Goal: Task Accomplishment & Management: Manage account settings

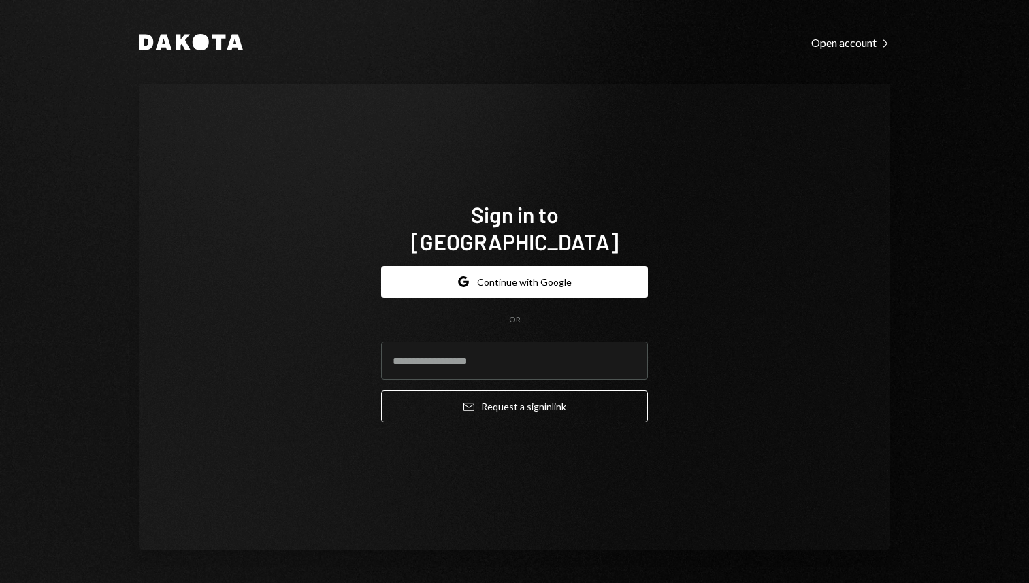
click at [477, 158] on div "Sign in to Dakota Google Continue with Google OR Email Request a sign in link" at bounding box center [515, 317] width 752 height 467
click at [511, 279] on button "Google Continue with Google" at bounding box center [514, 282] width 267 height 32
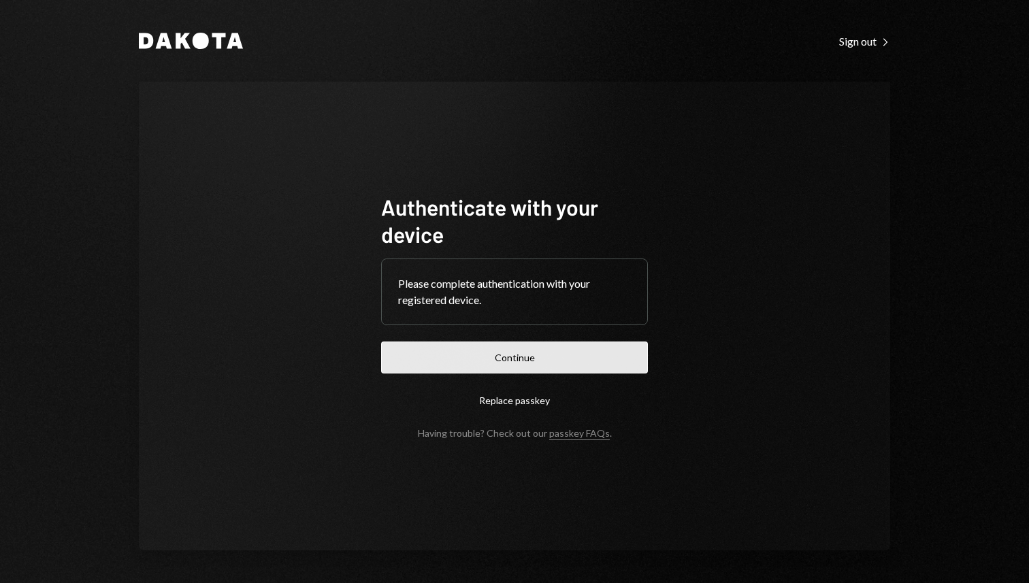
click at [423, 369] on button "Continue" at bounding box center [514, 358] width 267 height 32
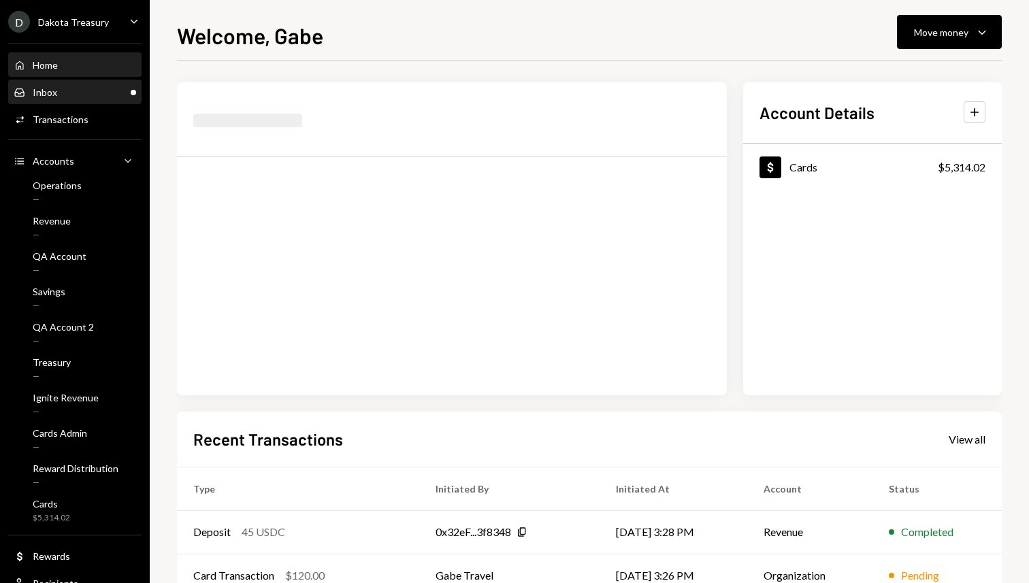
click at [99, 98] on div "Inbox Inbox" at bounding box center [75, 92] width 123 height 23
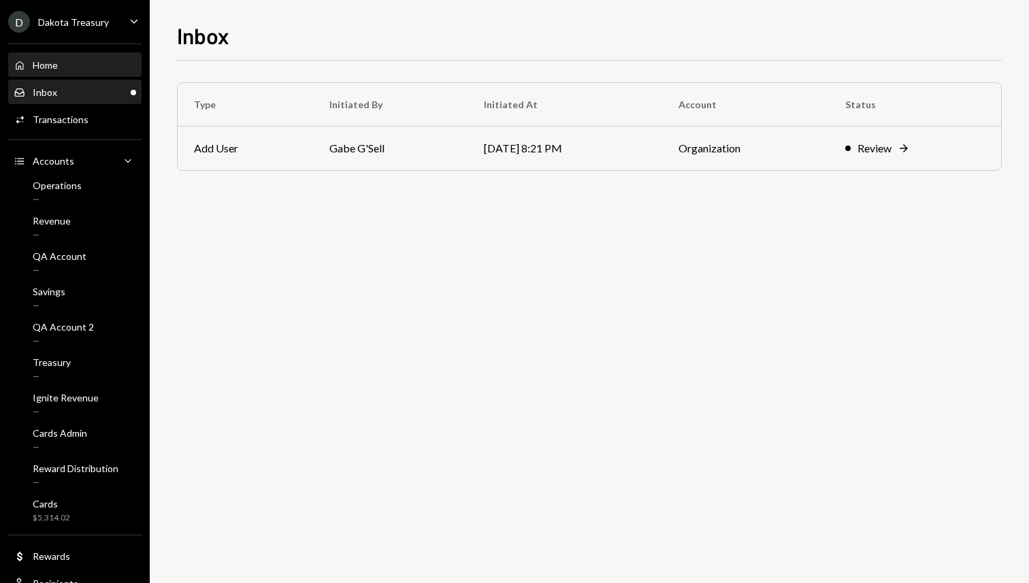
click at [65, 52] on link "Home Home" at bounding box center [74, 64] width 133 height 25
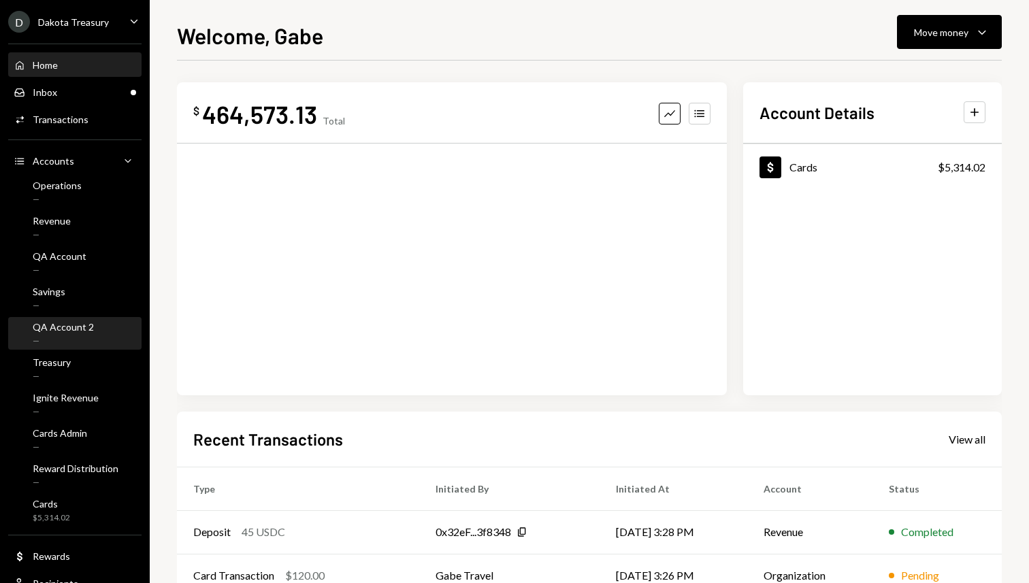
scroll to position [42, 0]
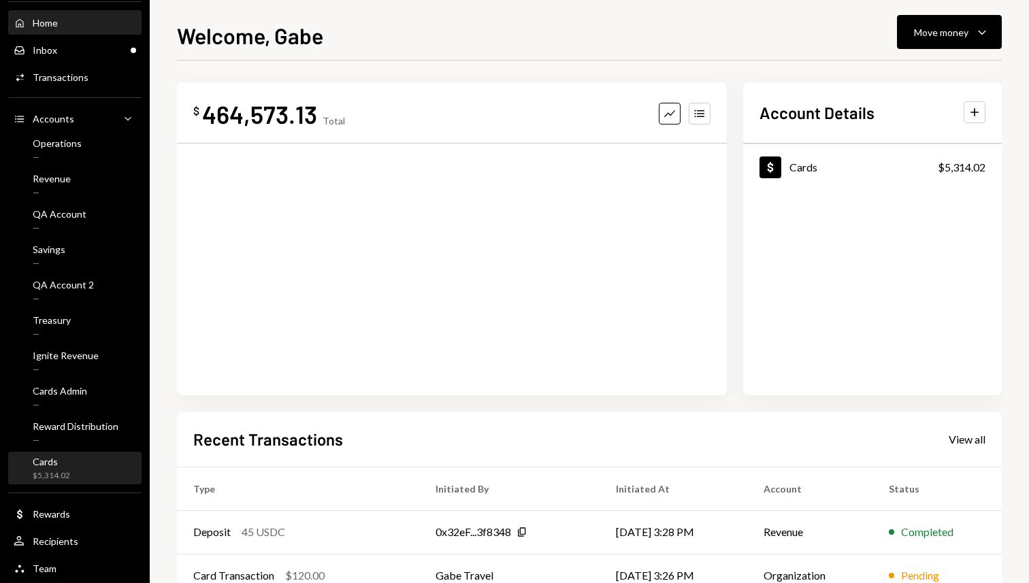
click at [57, 473] on div "$5,314.02" at bounding box center [51, 476] width 37 height 12
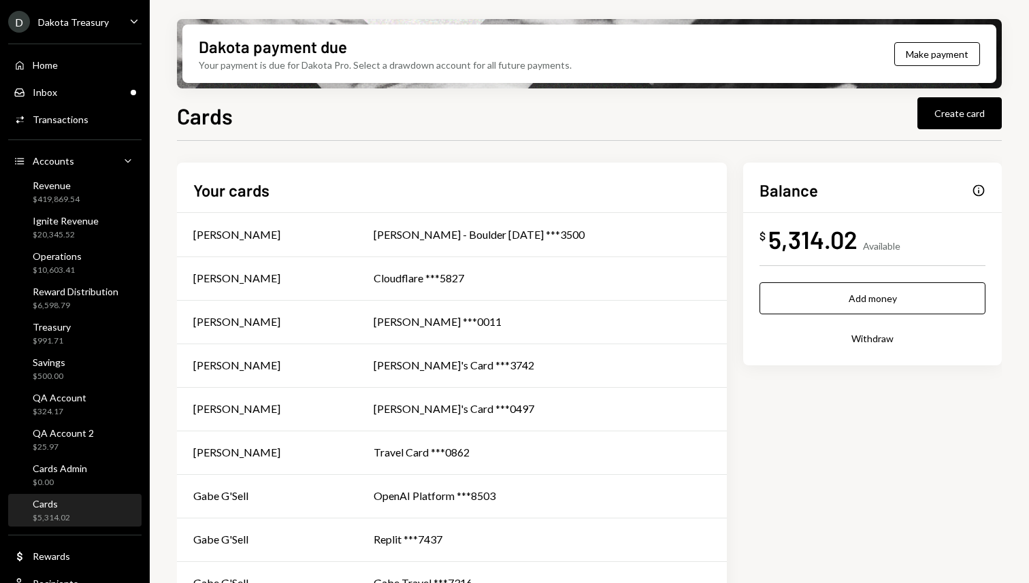
click at [637, 135] on div "Cards Create card Your cards [PERSON_NAME] [PERSON_NAME] - Boulder [DATE] ***35…" at bounding box center [589, 381] width 825 height 564
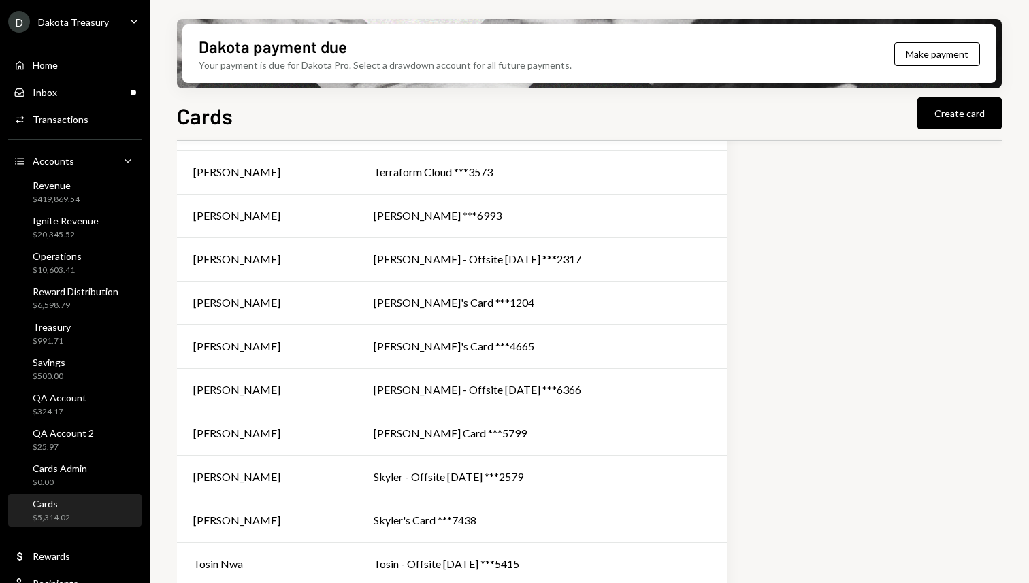
scroll to position [834, 0]
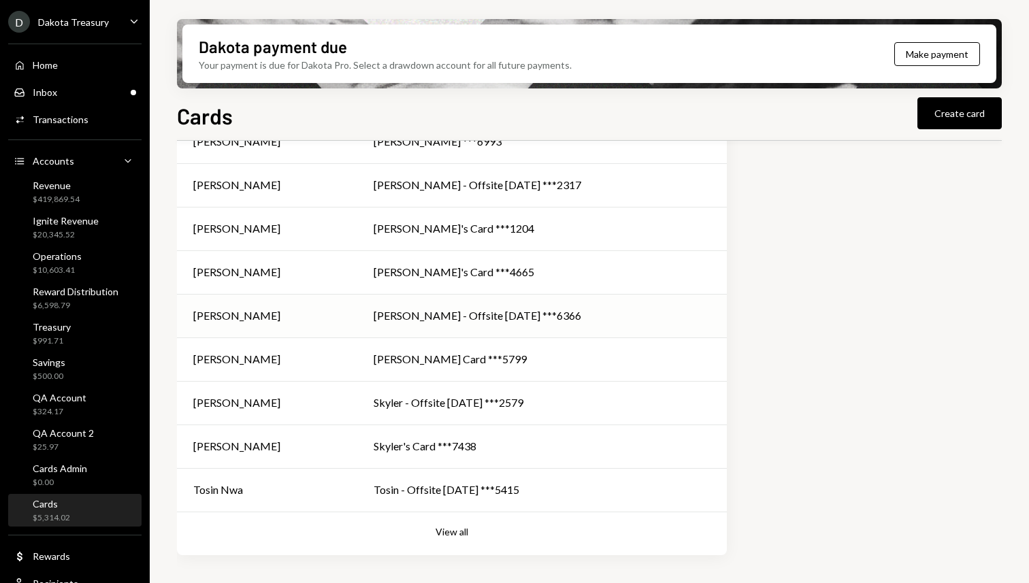
click at [576, 312] on div "[PERSON_NAME] - Offsite [DATE] ***6366" at bounding box center [542, 316] width 337 height 16
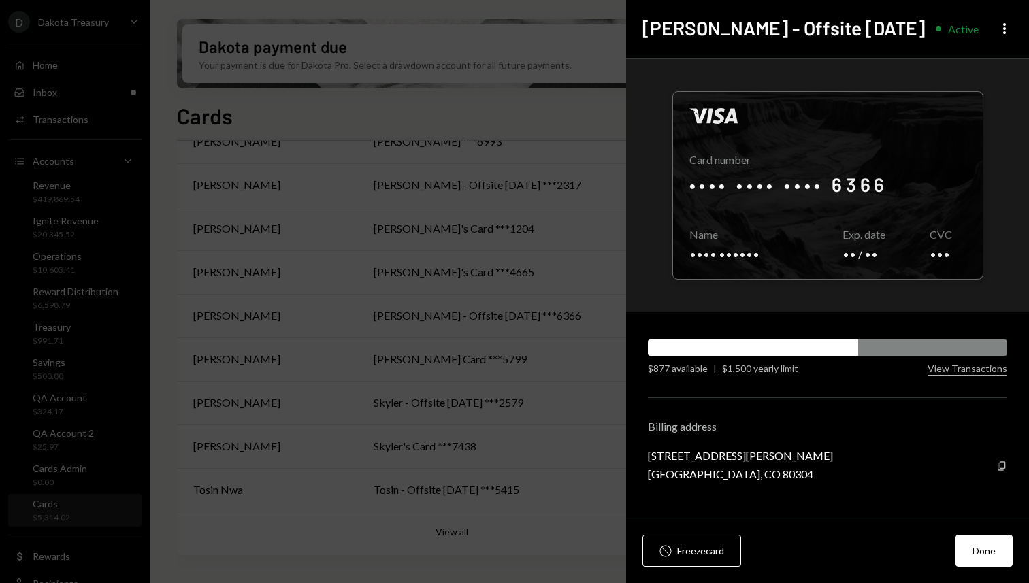
click at [1006, 20] on div "[PERSON_NAME] - Offsite [DATE] Active More" at bounding box center [827, 29] width 403 height 58
click at [995, 23] on div "[PERSON_NAME] - Offsite [DATE] Active More" at bounding box center [827, 29] width 403 height 58
click at [1001, 24] on icon "More" at bounding box center [1005, 28] width 16 height 16
click at [948, 114] on div "Cancel card" at bounding box center [964, 107] width 82 height 24
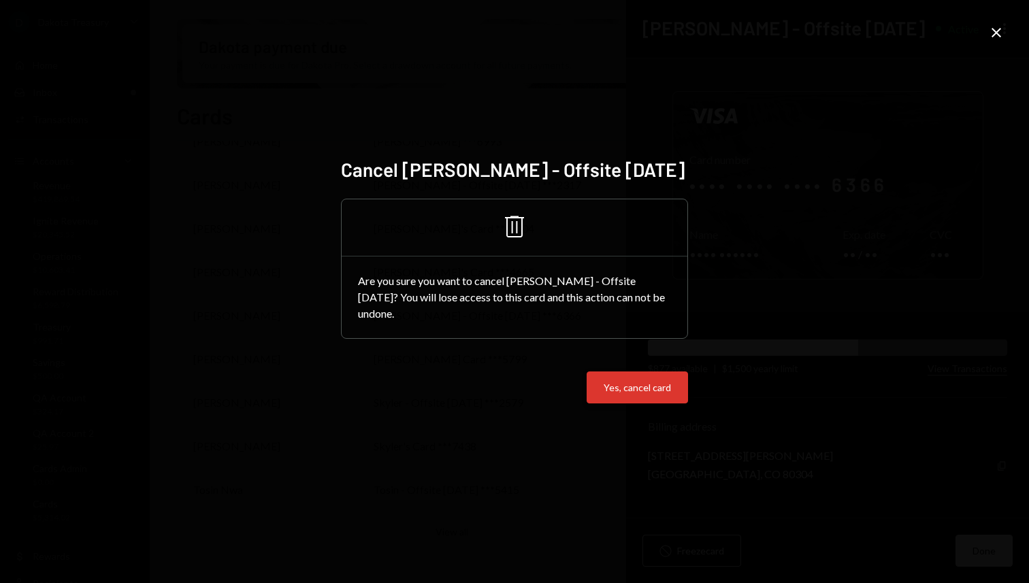
click at [614, 383] on button "Yes, cancel card" at bounding box center [637, 388] width 101 height 32
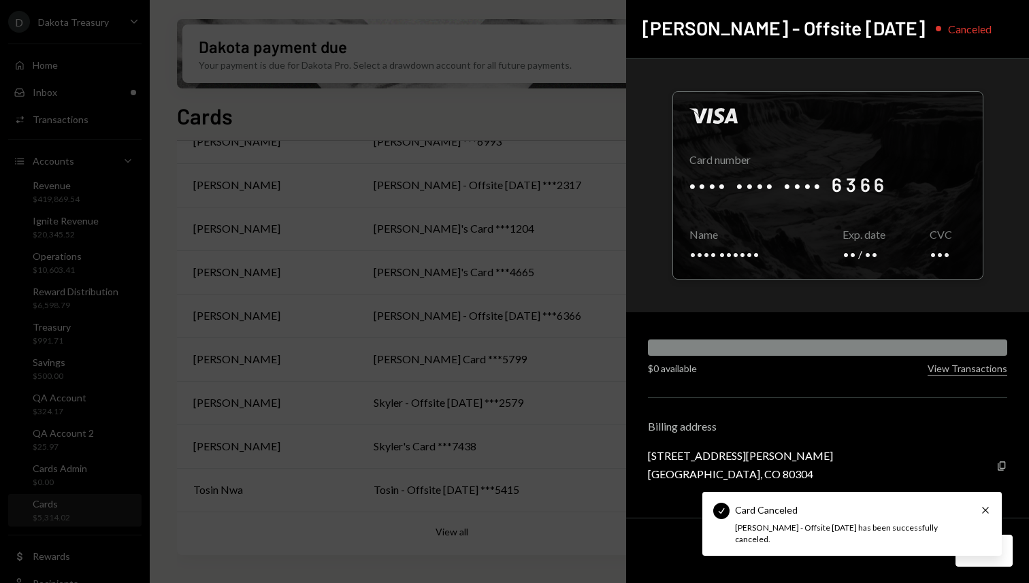
scroll to position [790, 0]
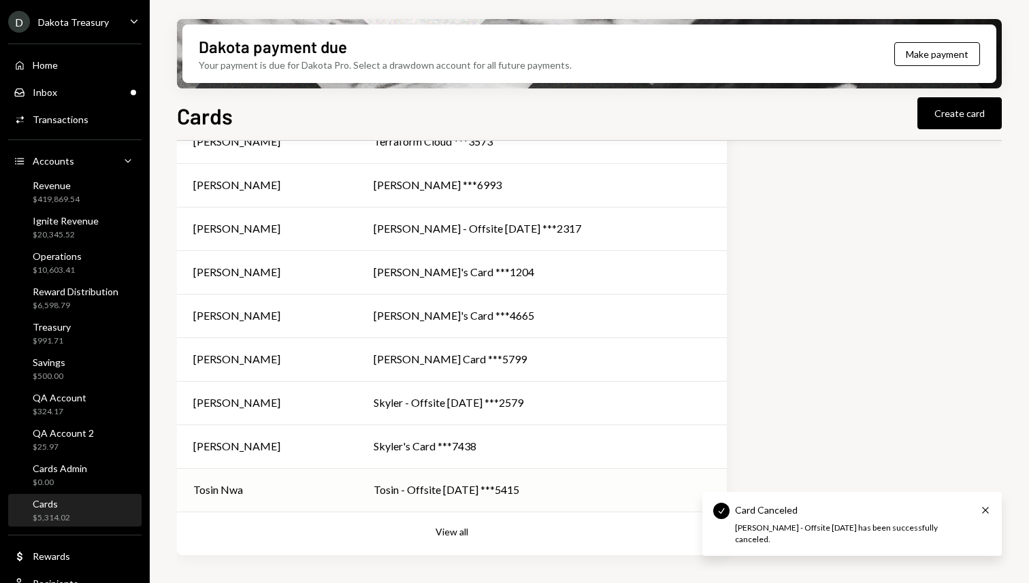
click at [612, 492] on div "Tosin - Offsite [DATE] ***5415" at bounding box center [542, 490] width 337 height 16
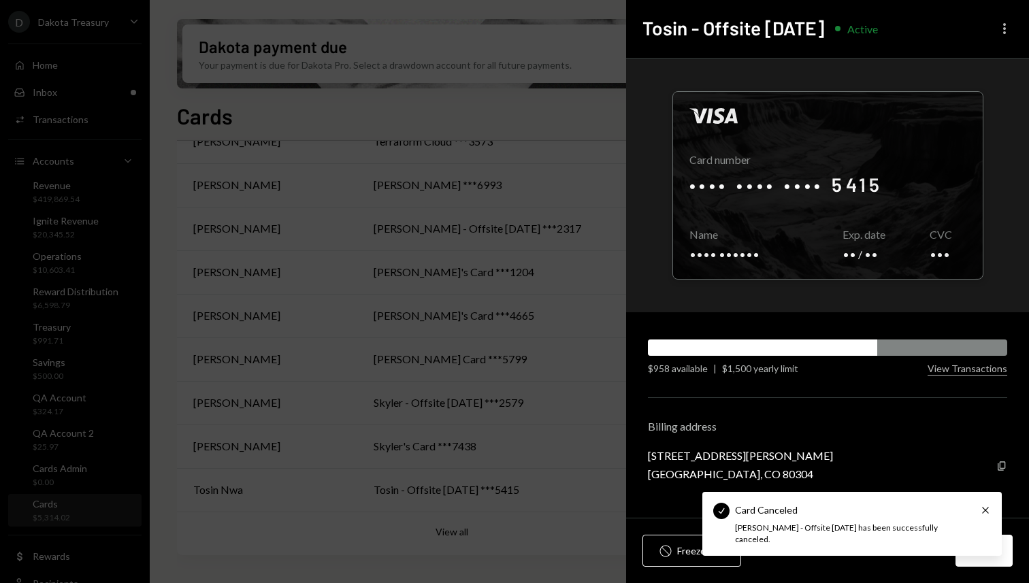
click at [1012, 35] on icon "More" at bounding box center [1005, 28] width 16 height 16
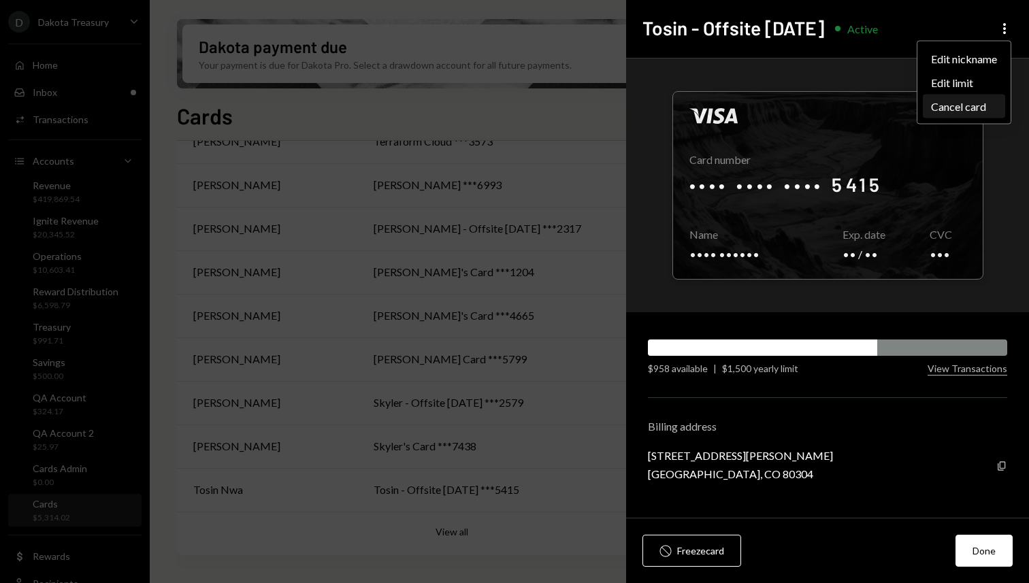
click at [952, 113] on div "Cancel card" at bounding box center [964, 107] width 82 height 24
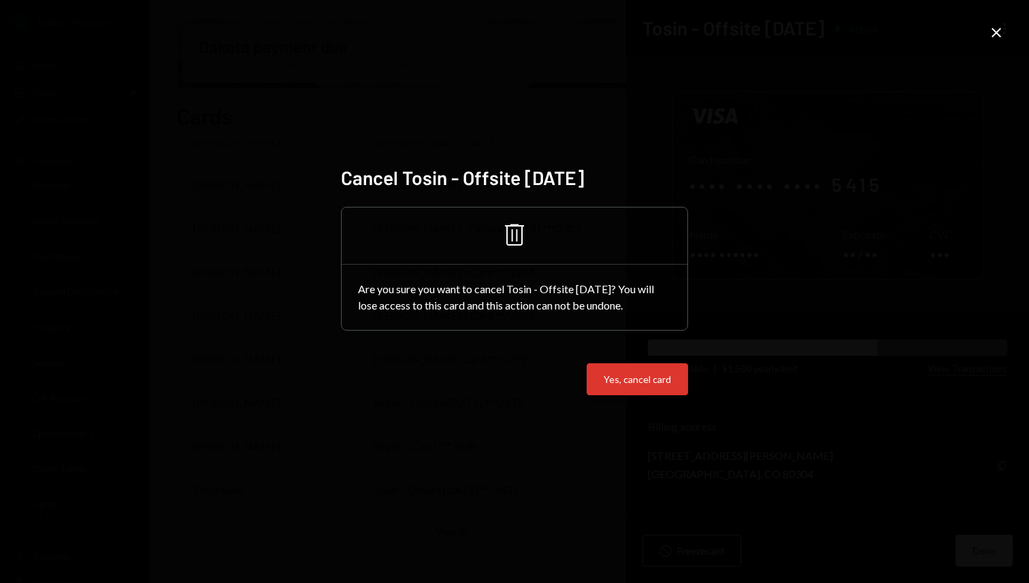
click at [653, 375] on button "Yes, cancel card" at bounding box center [637, 380] width 101 height 32
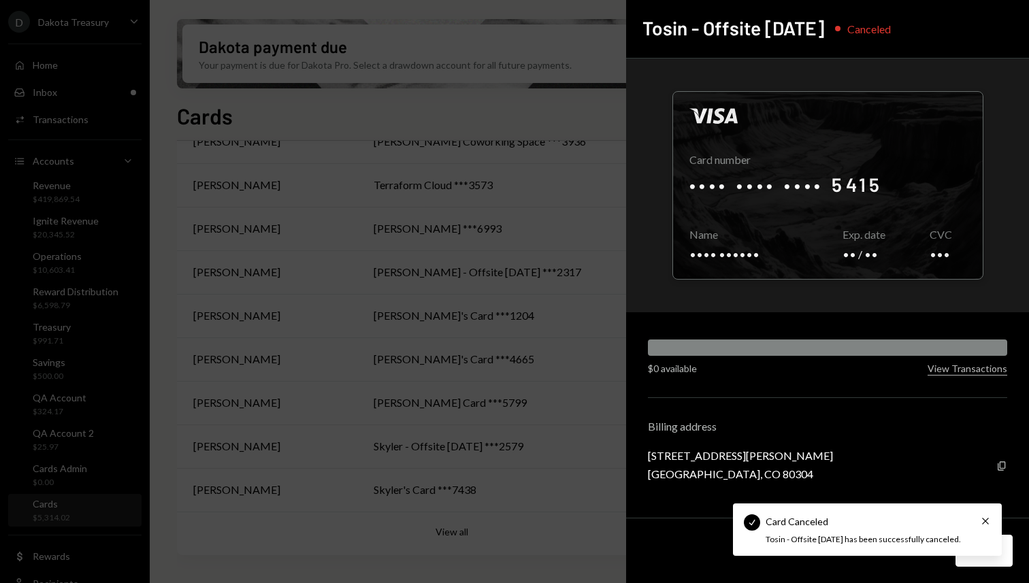
scroll to position [747, 0]
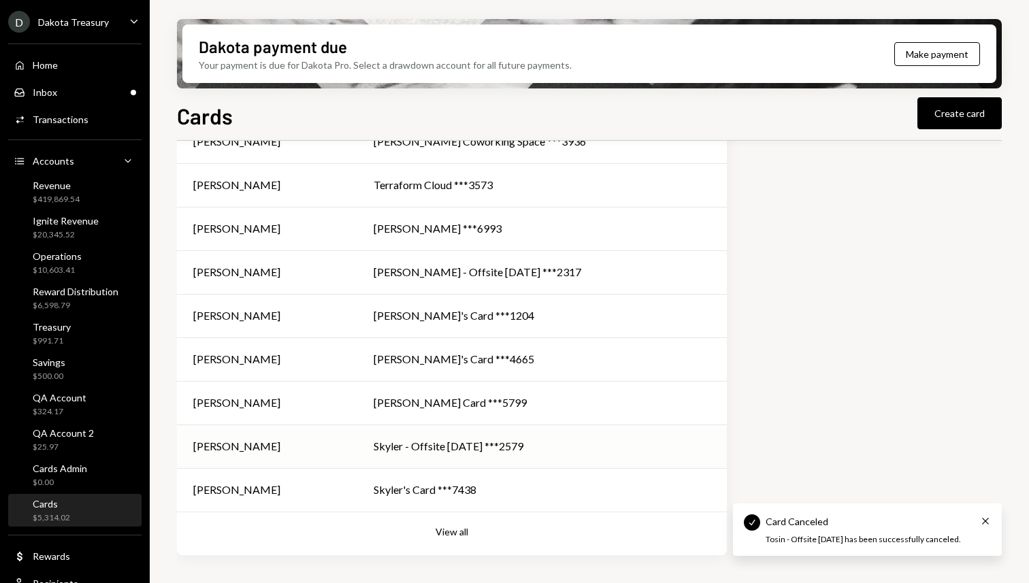
click at [614, 449] on div "Skyler - Offsite [DATE] ***2579" at bounding box center [542, 446] width 337 height 16
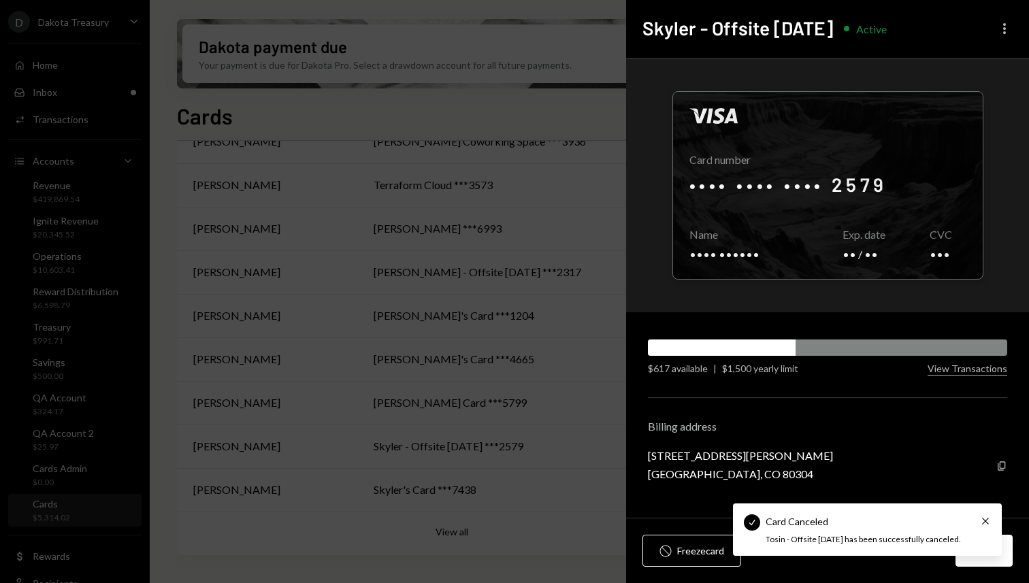
click at [1003, 29] on icon "More" at bounding box center [1005, 28] width 16 height 16
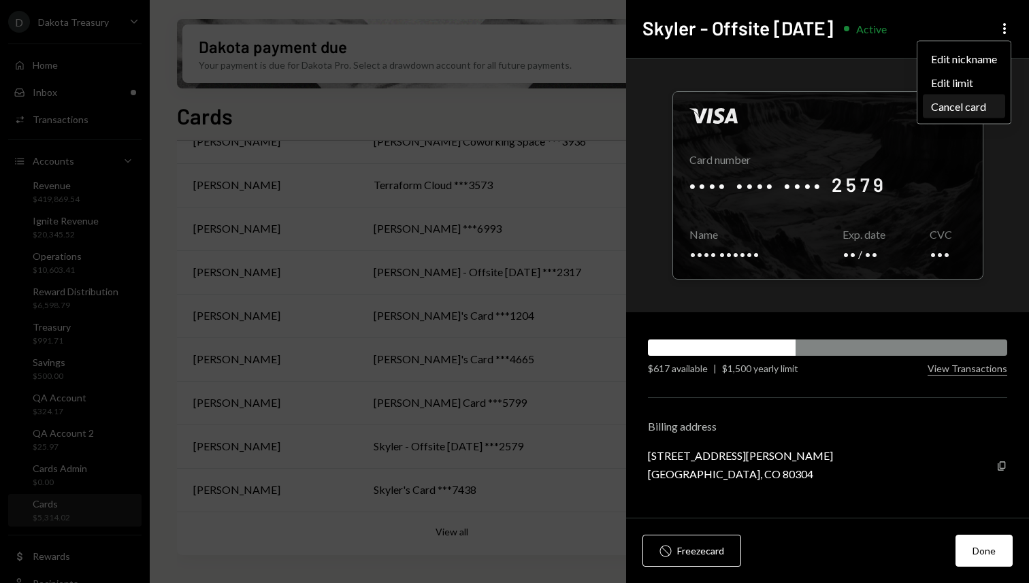
click at [950, 111] on div "Cancel card" at bounding box center [964, 107] width 82 height 24
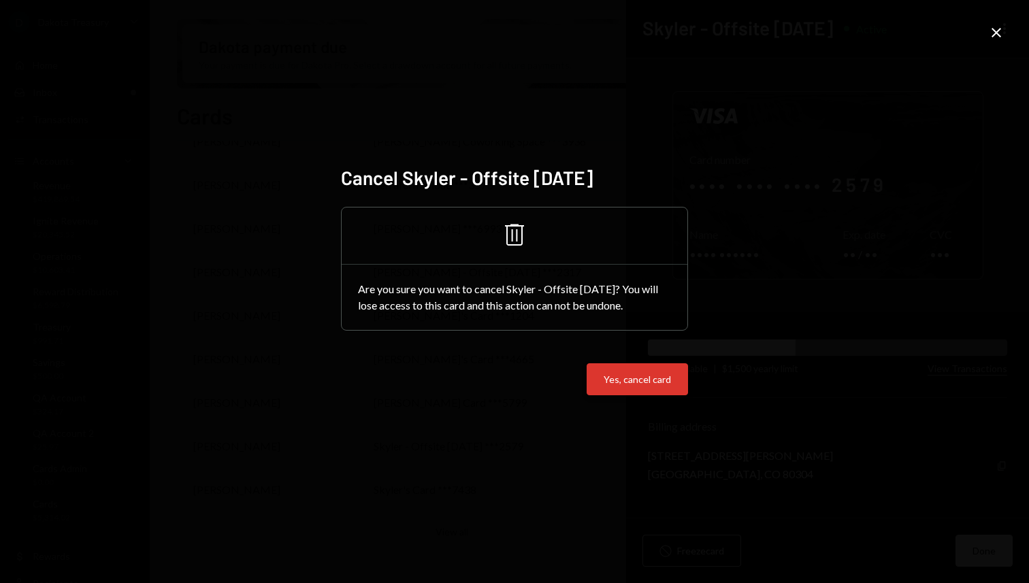
click at [656, 382] on button "Yes, cancel card" at bounding box center [637, 380] width 101 height 32
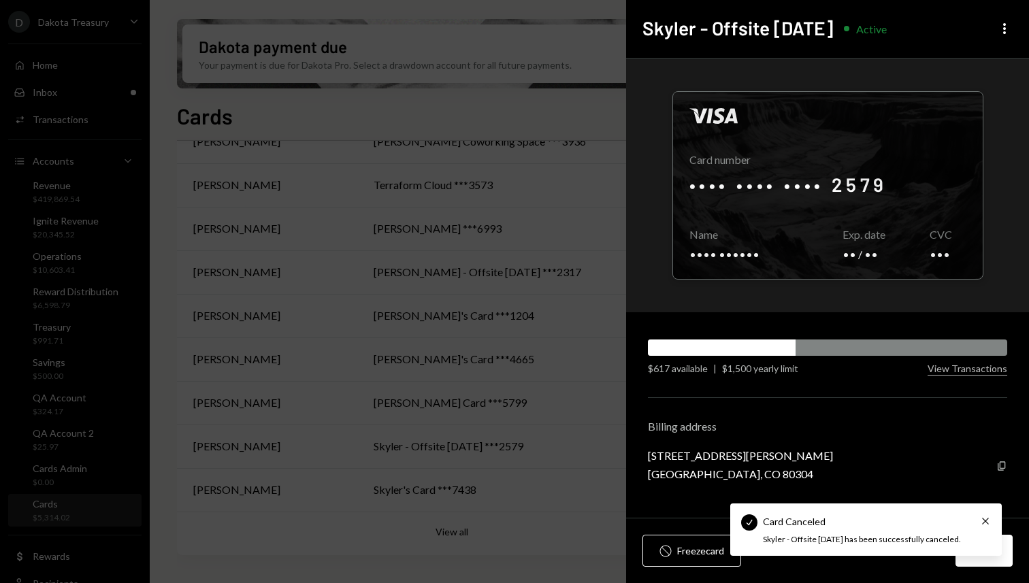
scroll to position [703, 0]
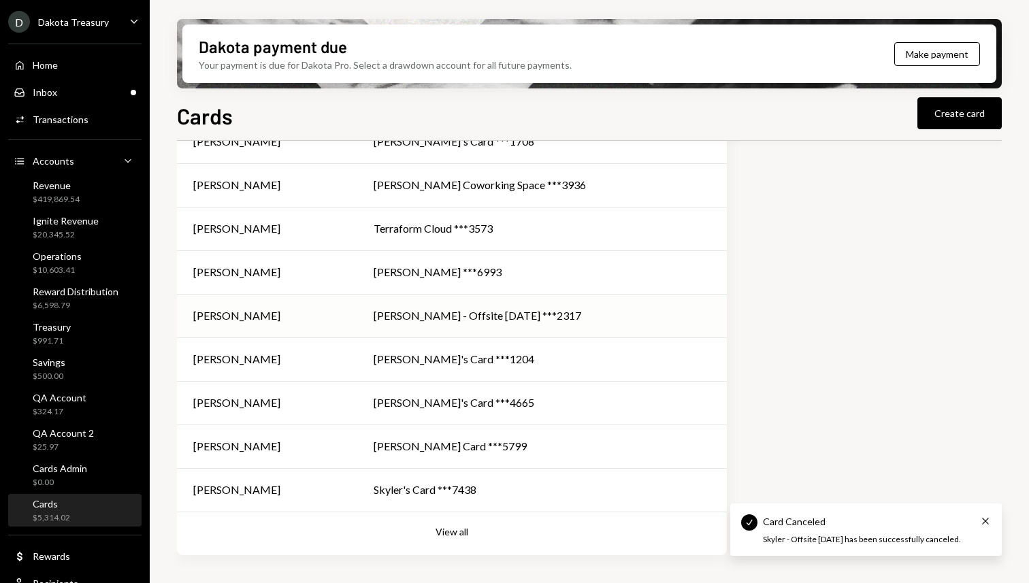
click at [468, 322] on div "[PERSON_NAME] - Offsite [DATE] ***2317" at bounding box center [542, 316] width 337 height 16
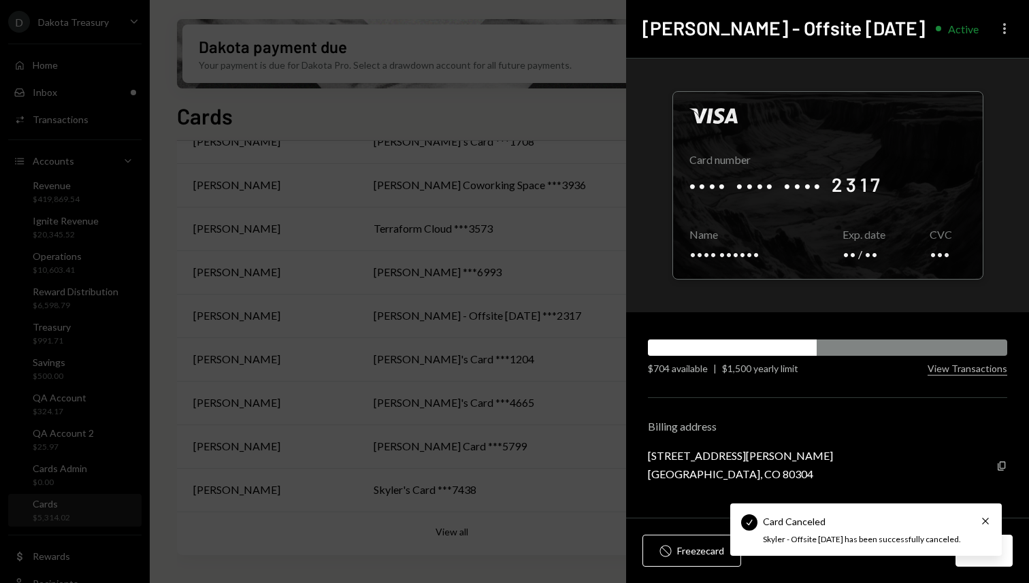
click at [1004, 29] on icon "More" at bounding box center [1005, 28] width 16 height 16
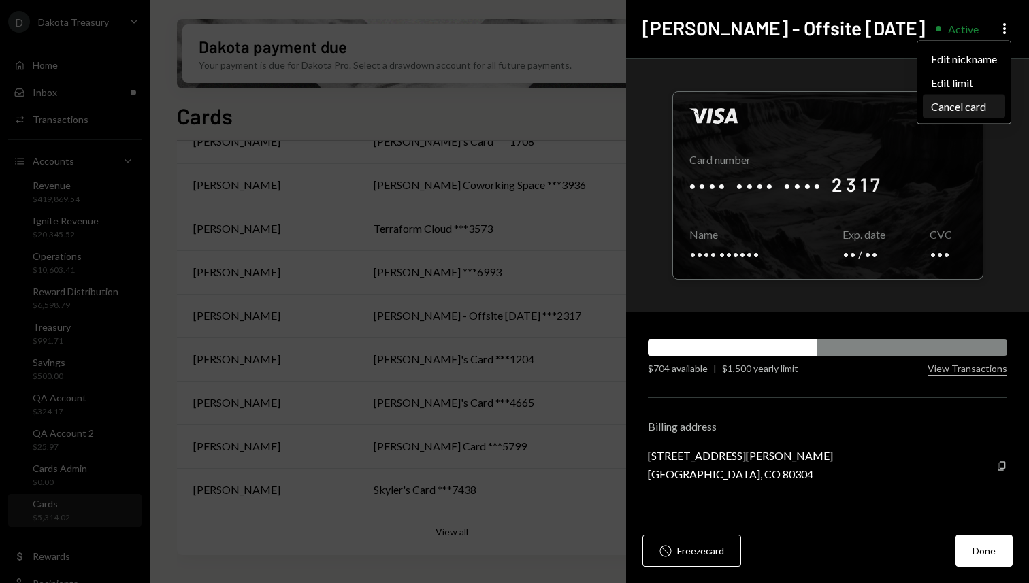
click at [944, 111] on div "Cancel card" at bounding box center [964, 107] width 82 height 24
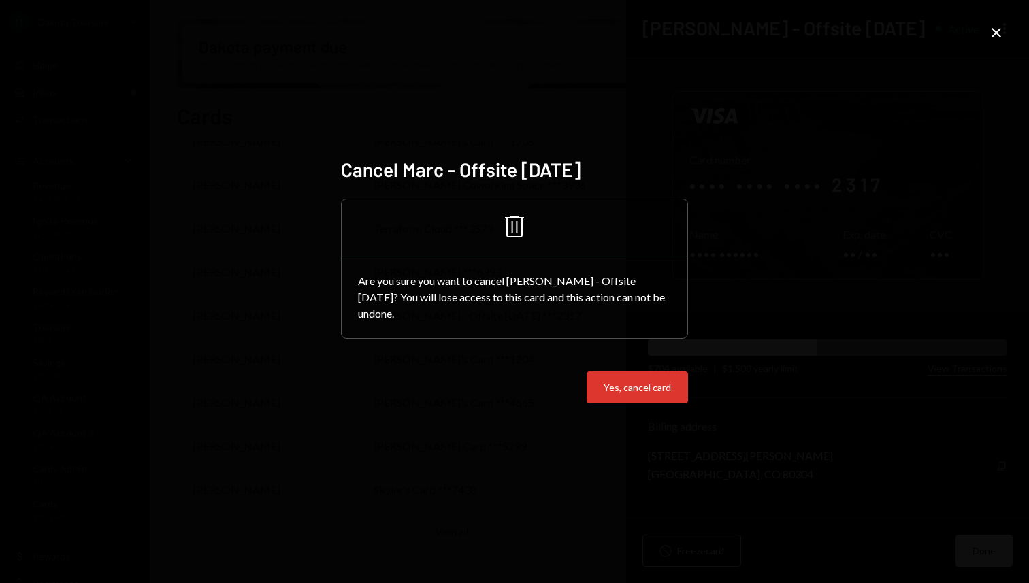
click at [649, 398] on div "Cancel [PERSON_NAME] - Offsite [DATE] Trash Are you sure you want to cancel [PE…" at bounding box center [514, 292] width 347 height 268
click at [652, 385] on button "Yes, cancel card" at bounding box center [637, 388] width 101 height 32
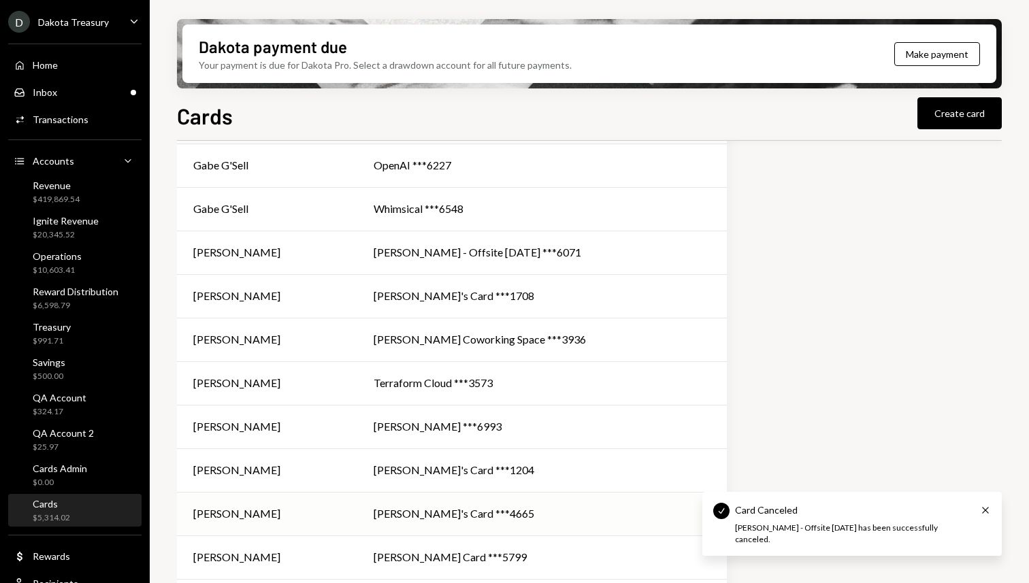
scroll to position [544, 0]
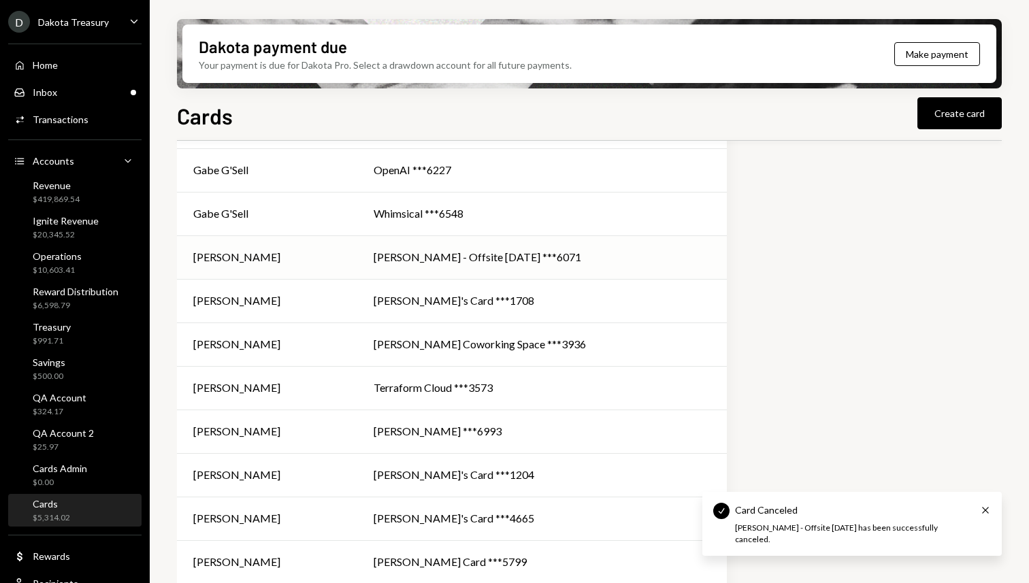
click at [563, 255] on div "[PERSON_NAME] - Offsite [DATE] ***6071" at bounding box center [542, 257] width 337 height 16
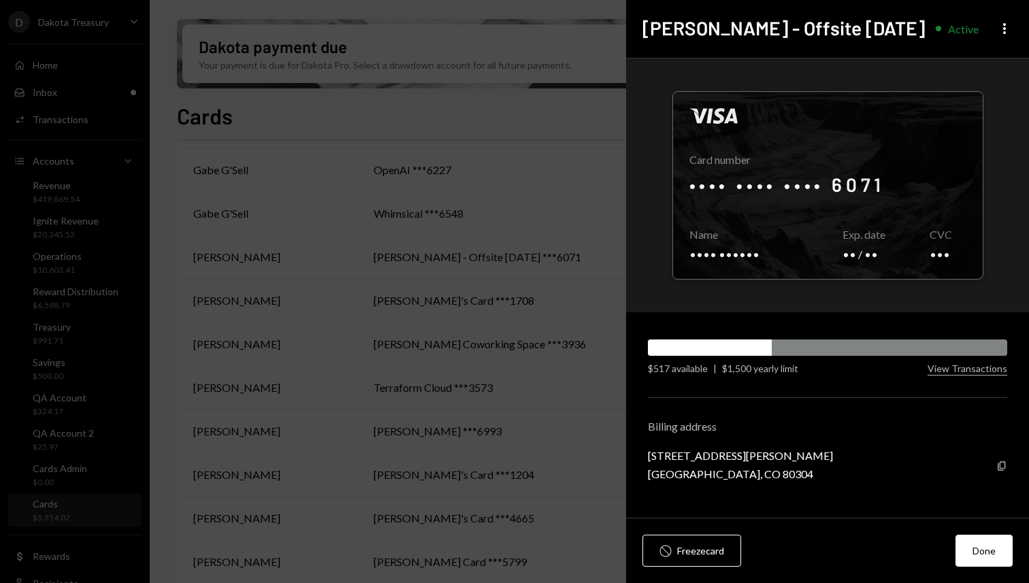
click at [995, 37] on div "[PERSON_NAME] - Offsite [DATE] Active More" at bounding box center [827, 29] width 403 height 58
click at [999, 32] on icon "More" at bounding box center [1005, 28] width 16 height 16
click at [965, 119] on div "Edit nickname Edit limit Cancel card" at bounding box center [964, 83] width 95 height 84
click at [967, 113] on div "Cancel card" at bounding box center [964, 107] width 82 height 24
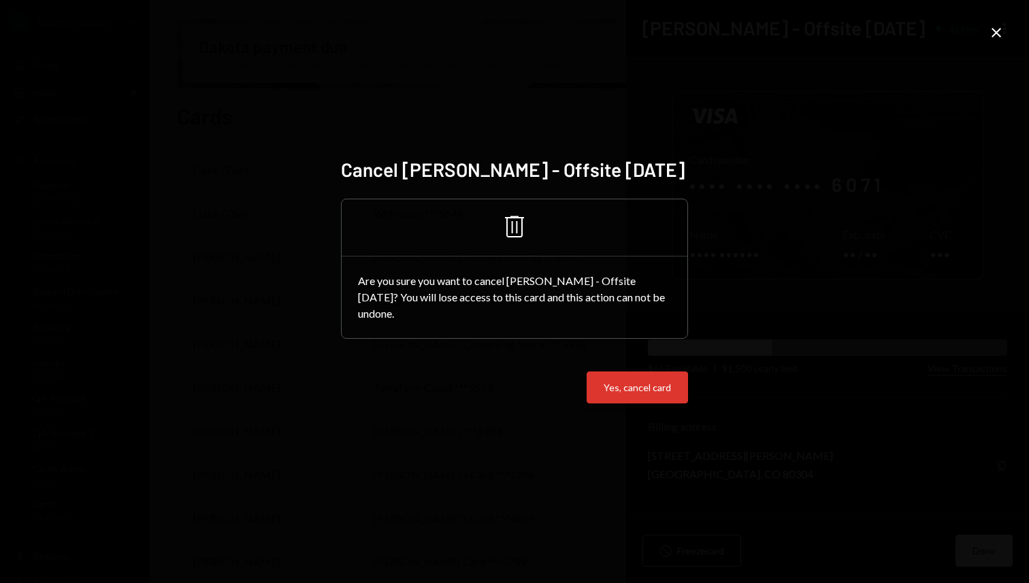
click at [664, 395] on button "Yes, cancel card" at bounding box center [637, 388] width 101 height 32
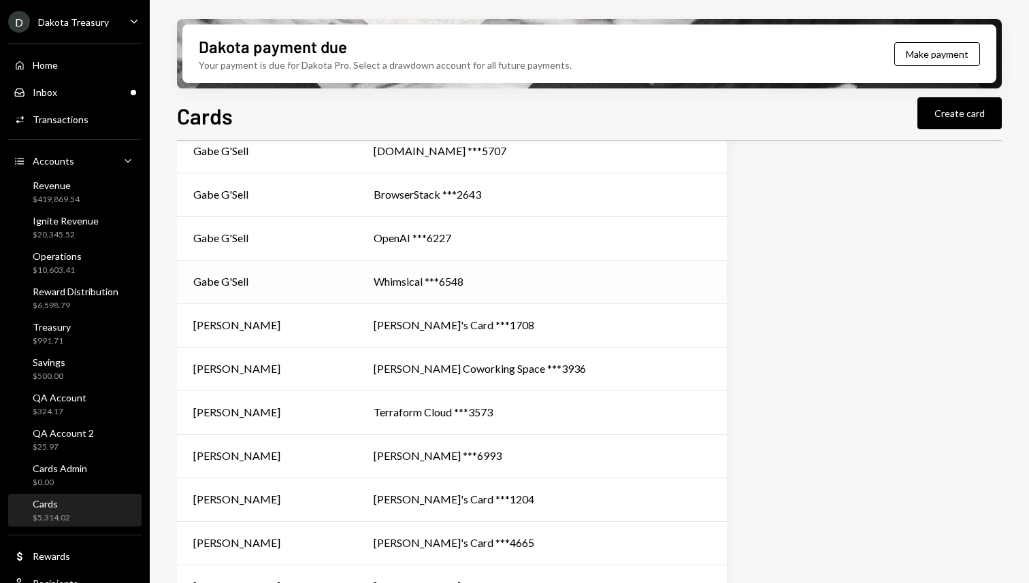
scroll to position [616, 0]
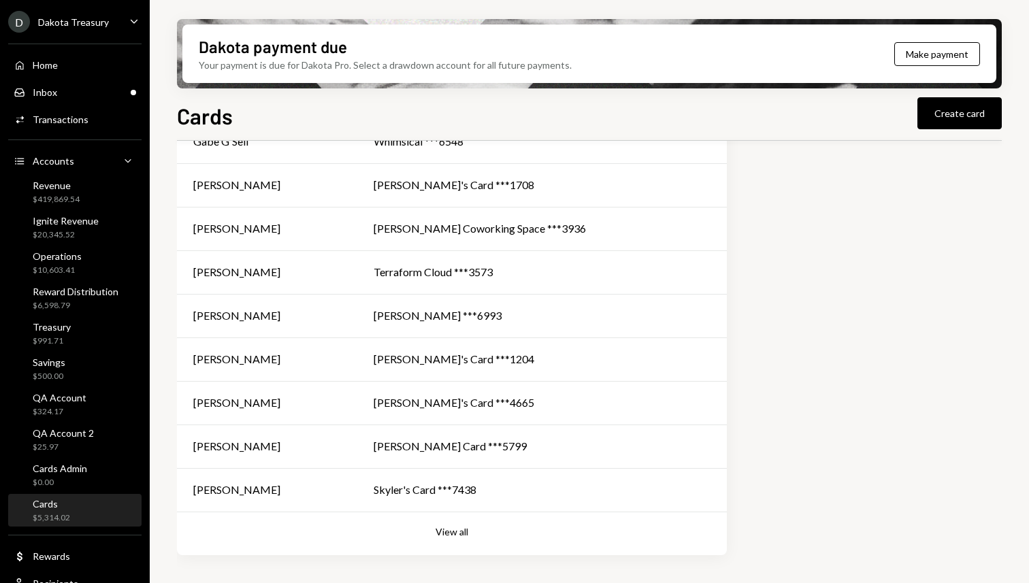
click at [471, 541] on div "Your cards [PERSON_NAME] [PERSON_NAME] - Boulder [DATE] ***3500 [PERSON_NAME] T…" at bounding box center [452, 51] width 550 height 1009
click at [464, 534] on button "View all" at bounding box center [452, 532] width 33 height 13
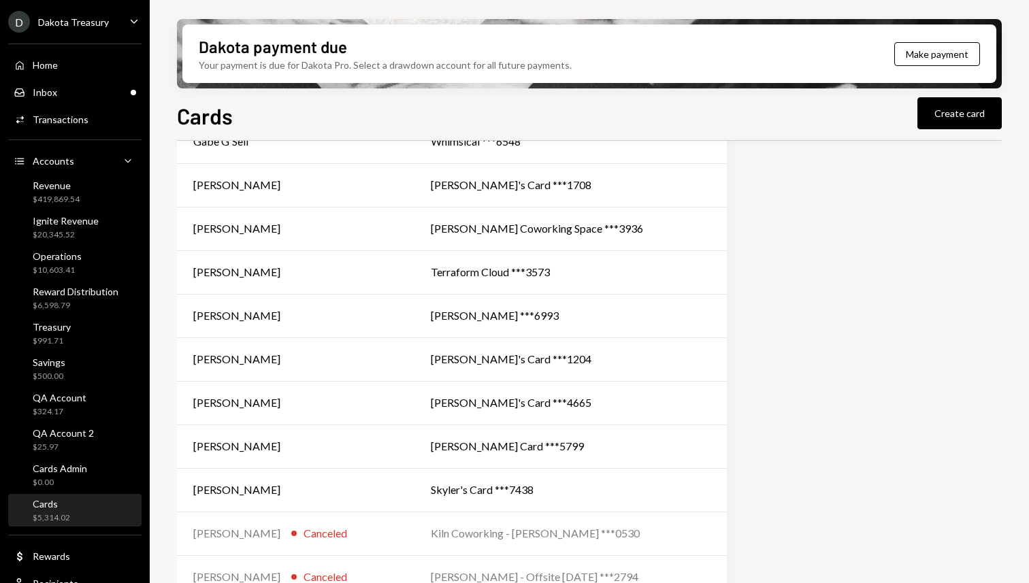
scroll to position [0, 0]
